Goal: Information Seeking & Learning: Learn about a topic

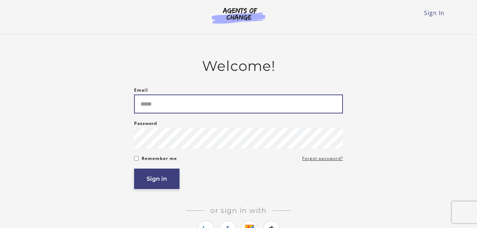
type input "**********"
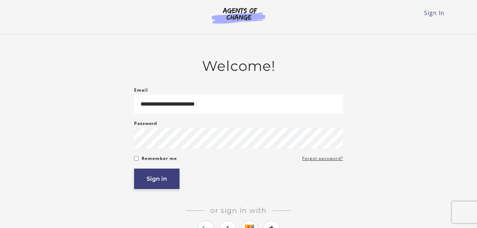
click at [160, 177] on button "Sign in" at bounding box center [156, 178] width 45 height 20
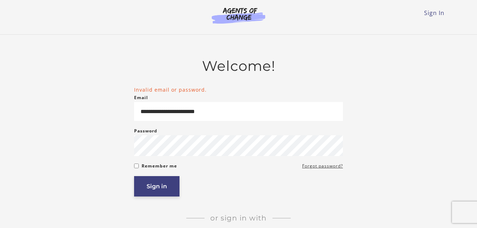
click at [142, 186] on button "Sign in" at bounding box center [156, 186] width 45 height 20
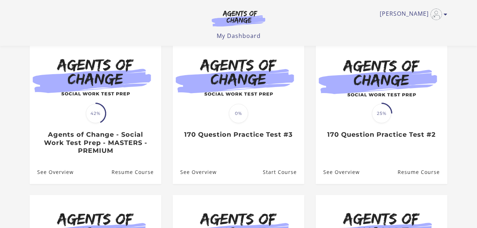
scroll to position [70, 0]
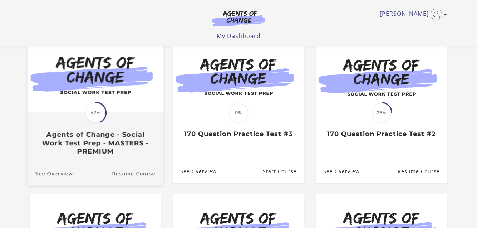
click at [97, 117] on span "42%" at bounding box center [95, 113] width 20 height 20
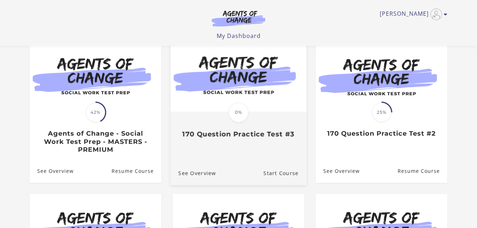
click at [234, 117] on span "0%" at bounding box center [239, 112] width 20 height 20
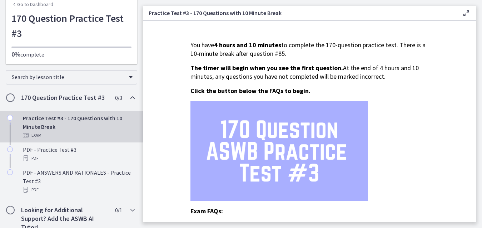
scroll to position [43, 0]
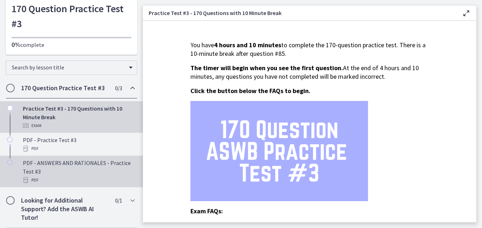
click at [28, 174] on div "PDF - ANSWERS AND RATIONALES - Practice Test #3 PDF" at bounding box center [79, 171] width 112 height 26
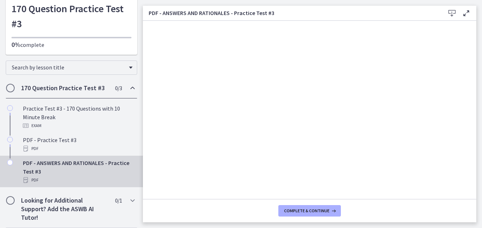
click at [413, 217] on footer "Complete & continue" at bounding box center [310, 210] width 334 height 23
